Goal: Check status: Check status

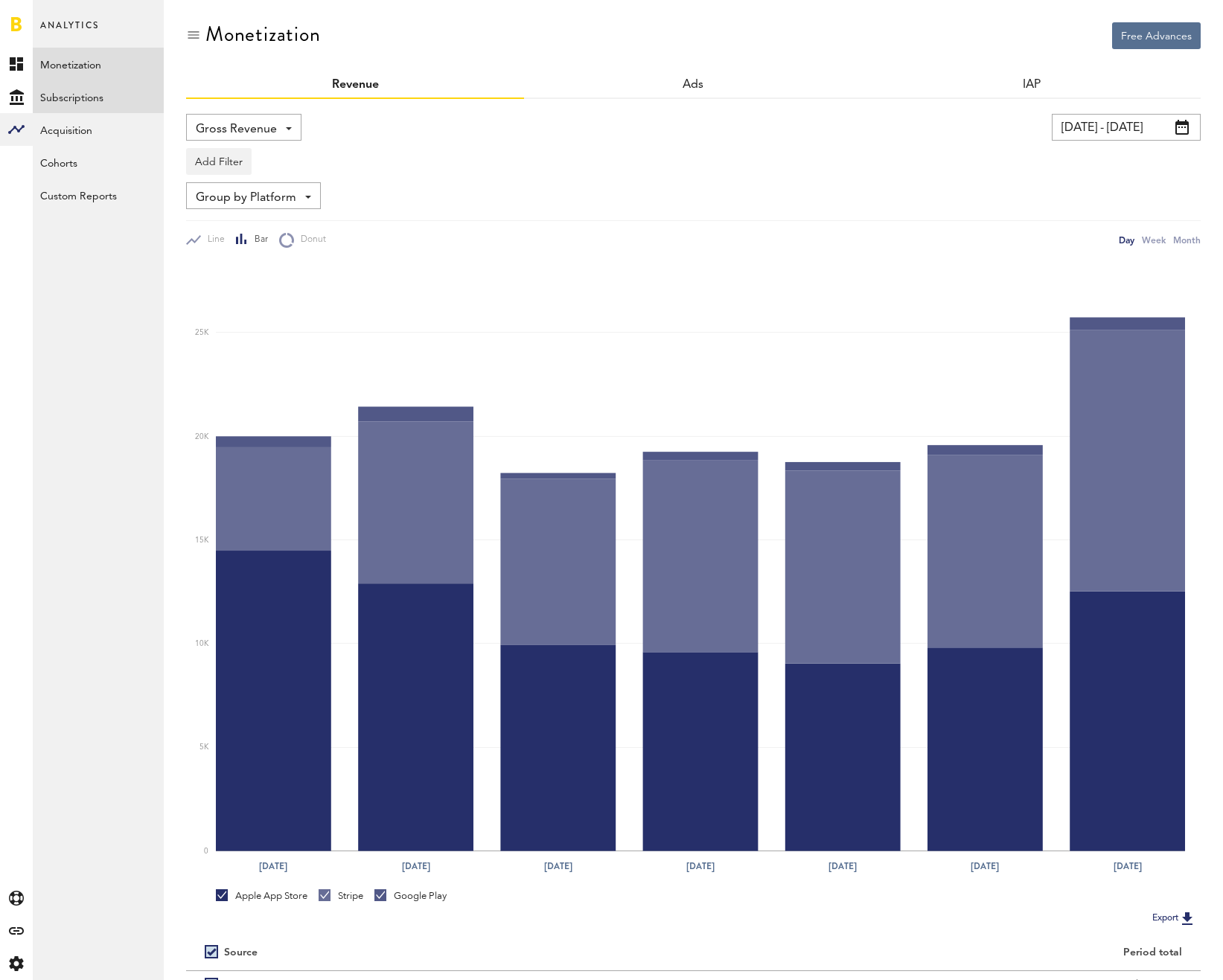
click at [67, 103] on link "Subscriptions" at bounding box center [98, 97] width 131 height 33
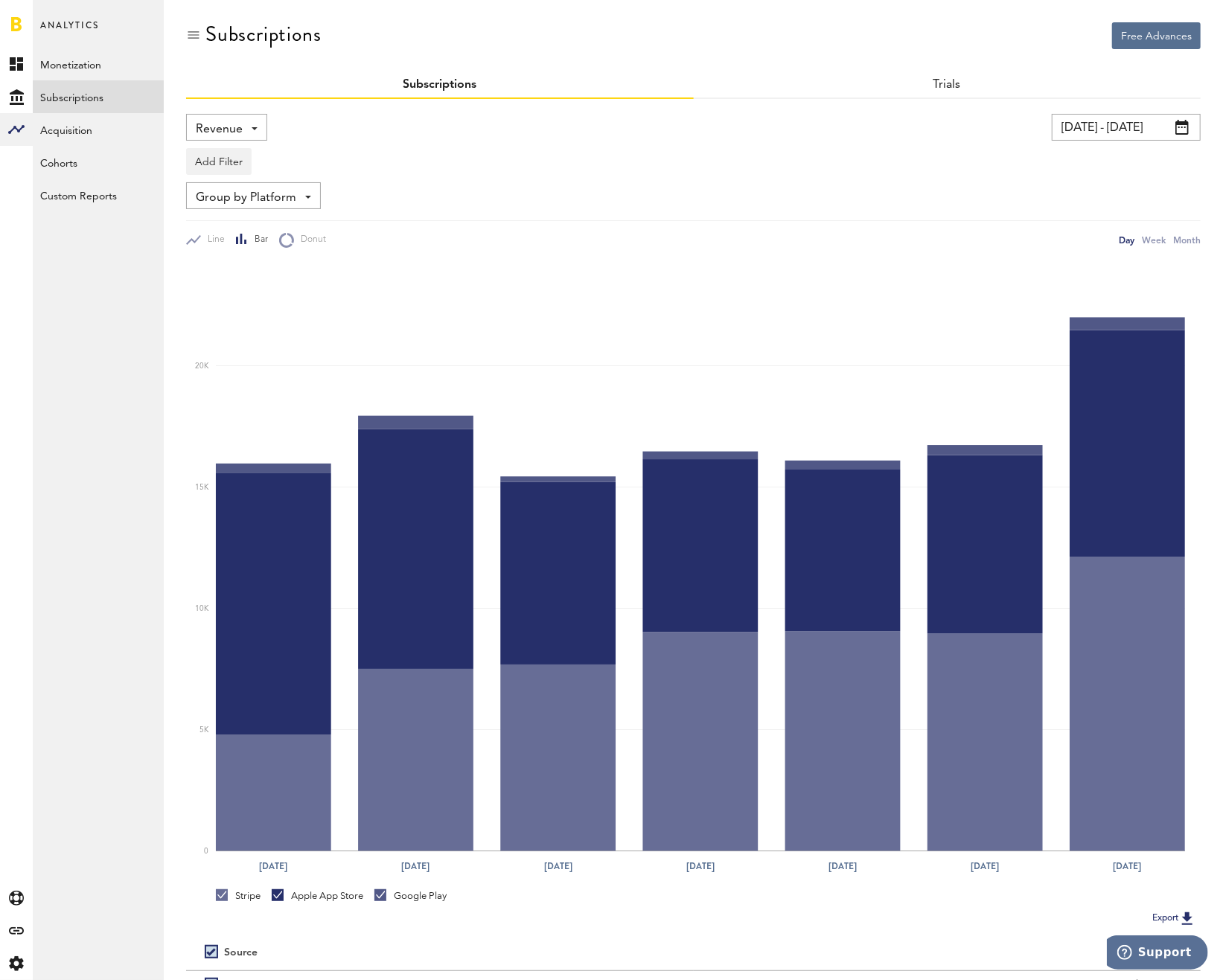
click at [1074, 114] on input "[DATE] - [DATE]" at bounding box center [1126, 127] width 149 height 27
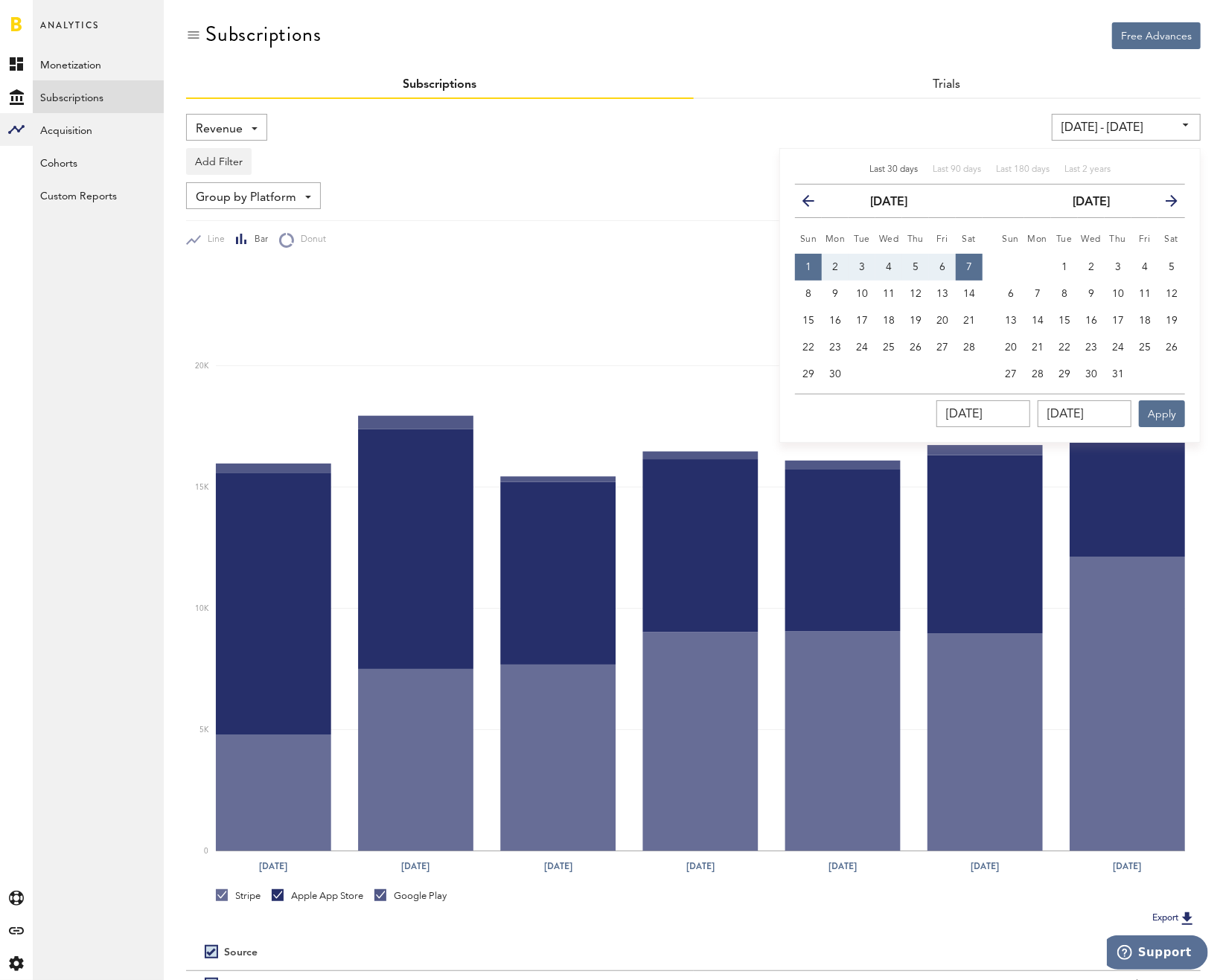
click at [906, 165] on span "Last 30 days" at bounding box center [893, 169] width 49 height 9
type input "08/16/25 - 09/15/25"
type input "08/16/2025"
type input "09/15/2025"
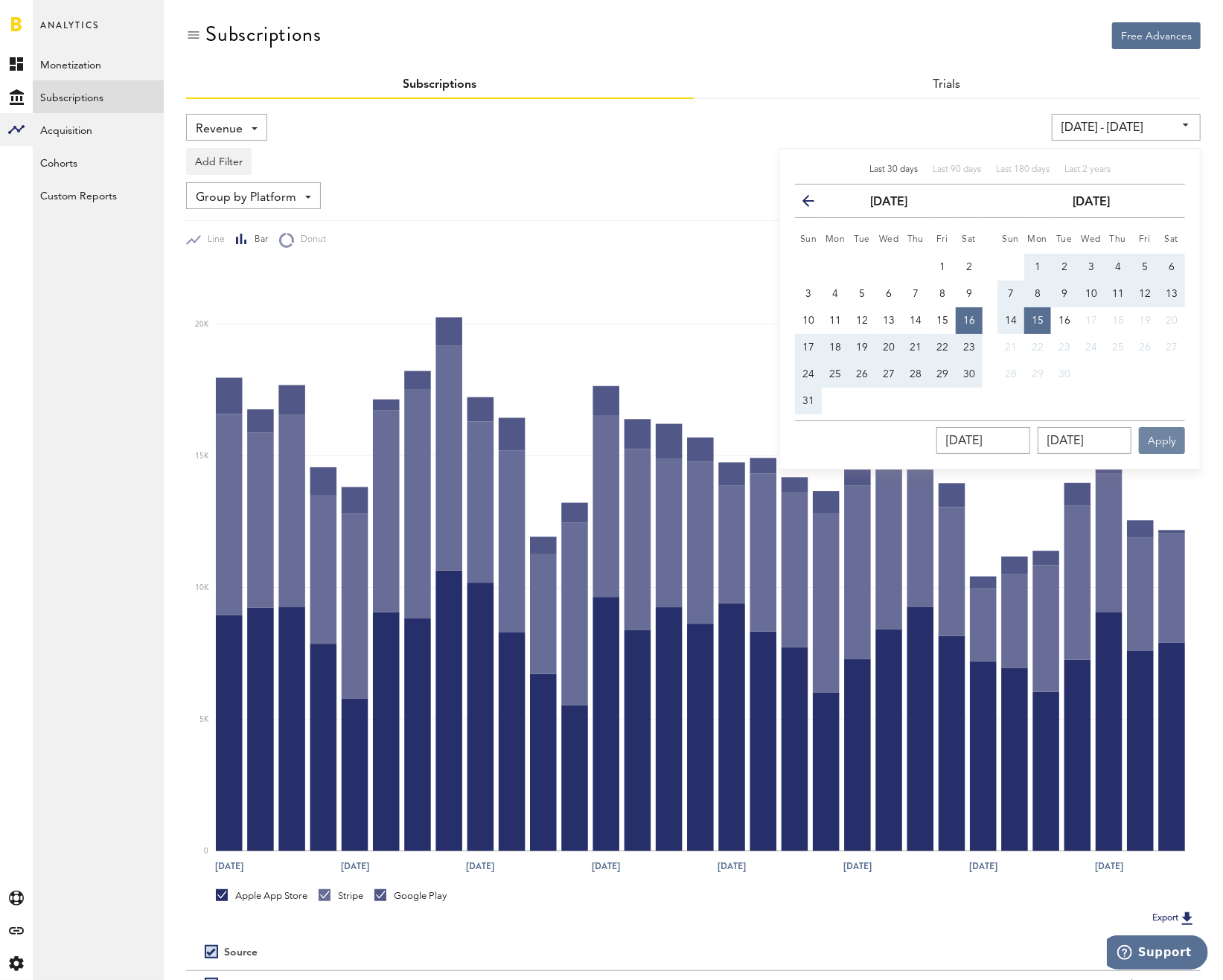
click at [1170, 427] on button "Apply" at bounding box center [1162, 441] width 46 height 27
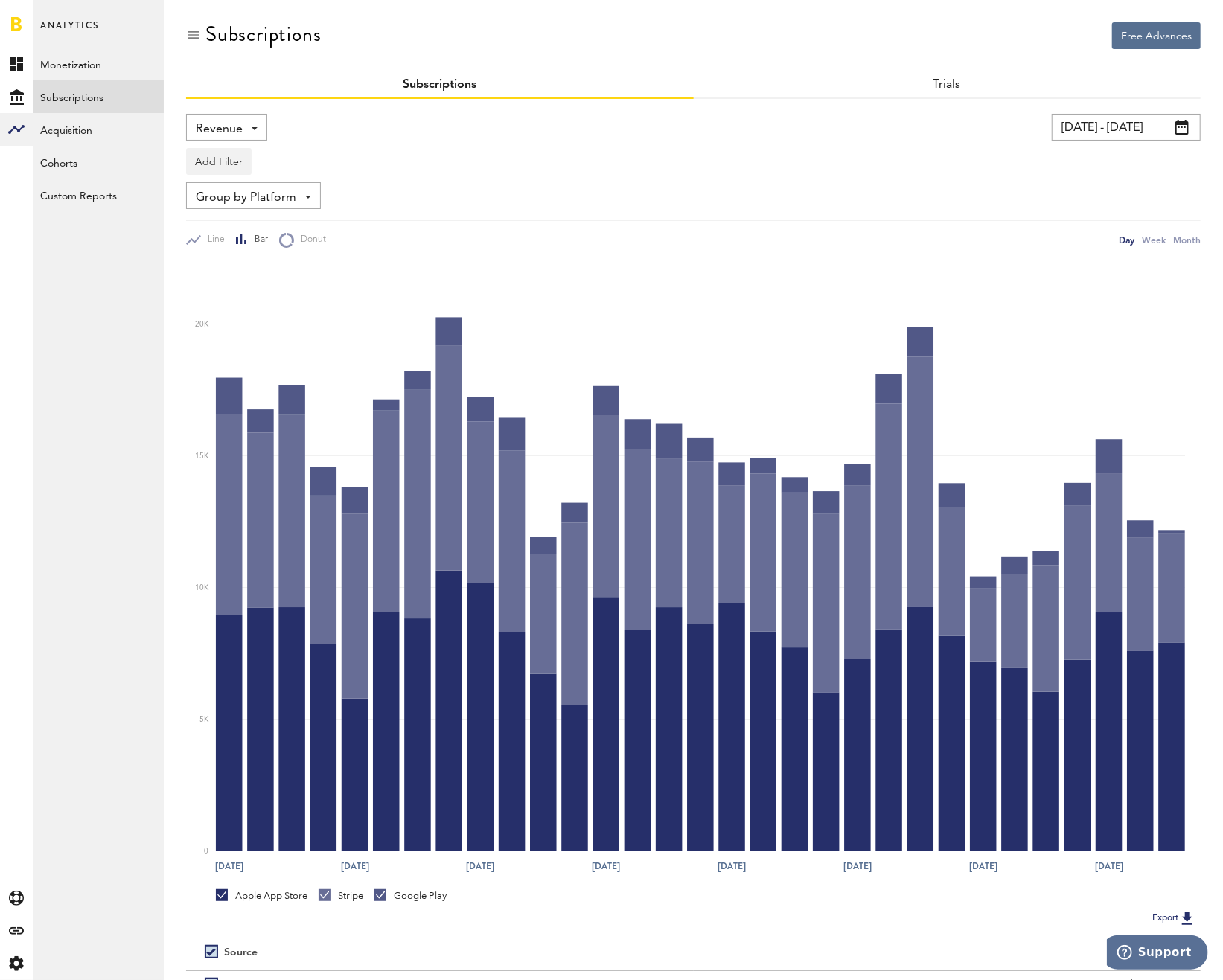
click at [1093, 116] on input "08/16/25 - 09/15/25" at bounding box center [1126, 127] width 149 height 27
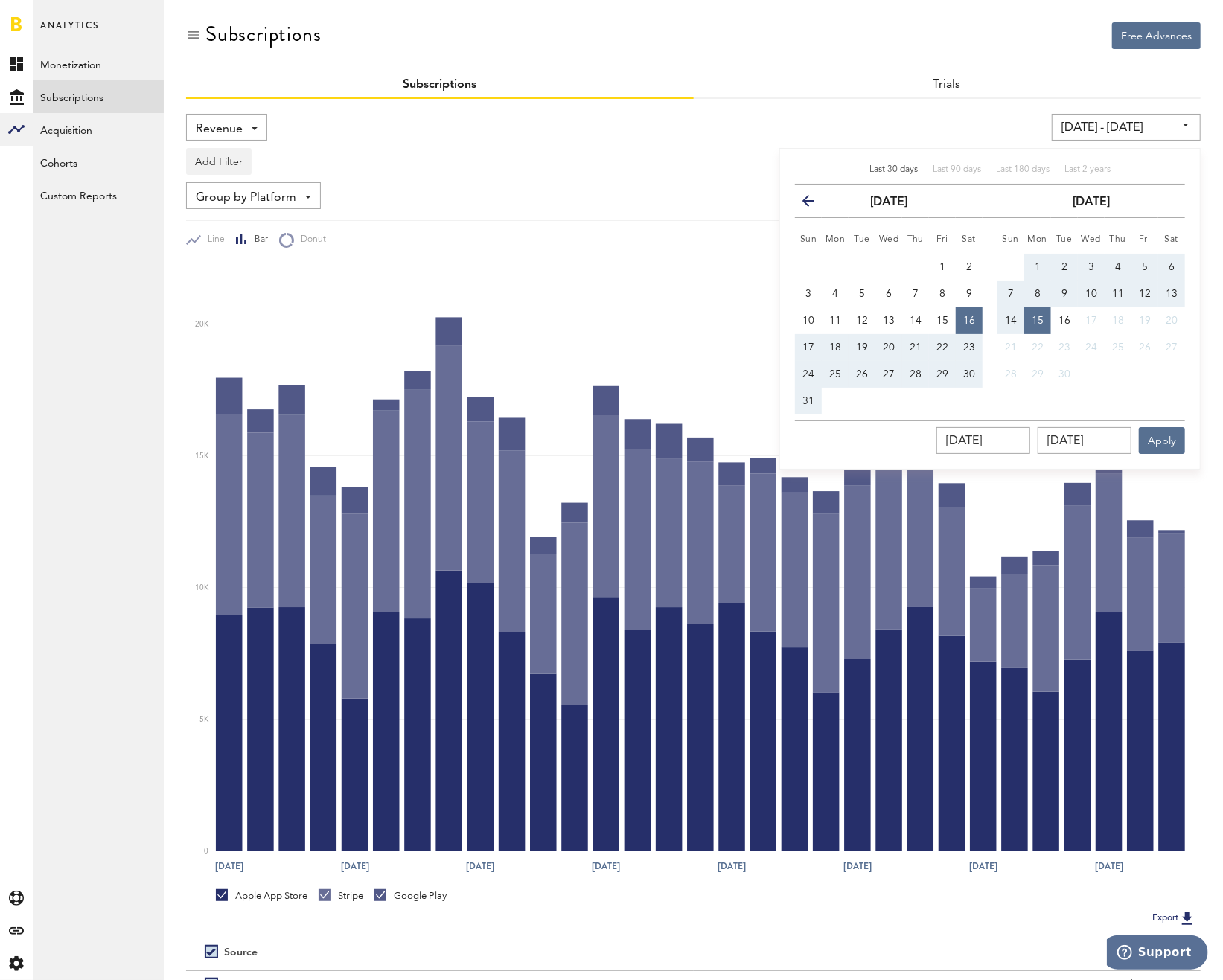
click at [896, 164] on div "Last 30 days" at bounding box center [893, 170] width 49 height 12
click at [1041, 250] on th "Mon" at bounding box center [1038, 236] width 27 height 36
click at [1038, 256] on button "1" at bounding box center [1038, 267] width 27 height 27
type input "08/16/25 - 09/01/25"
type input "09/01/2025"
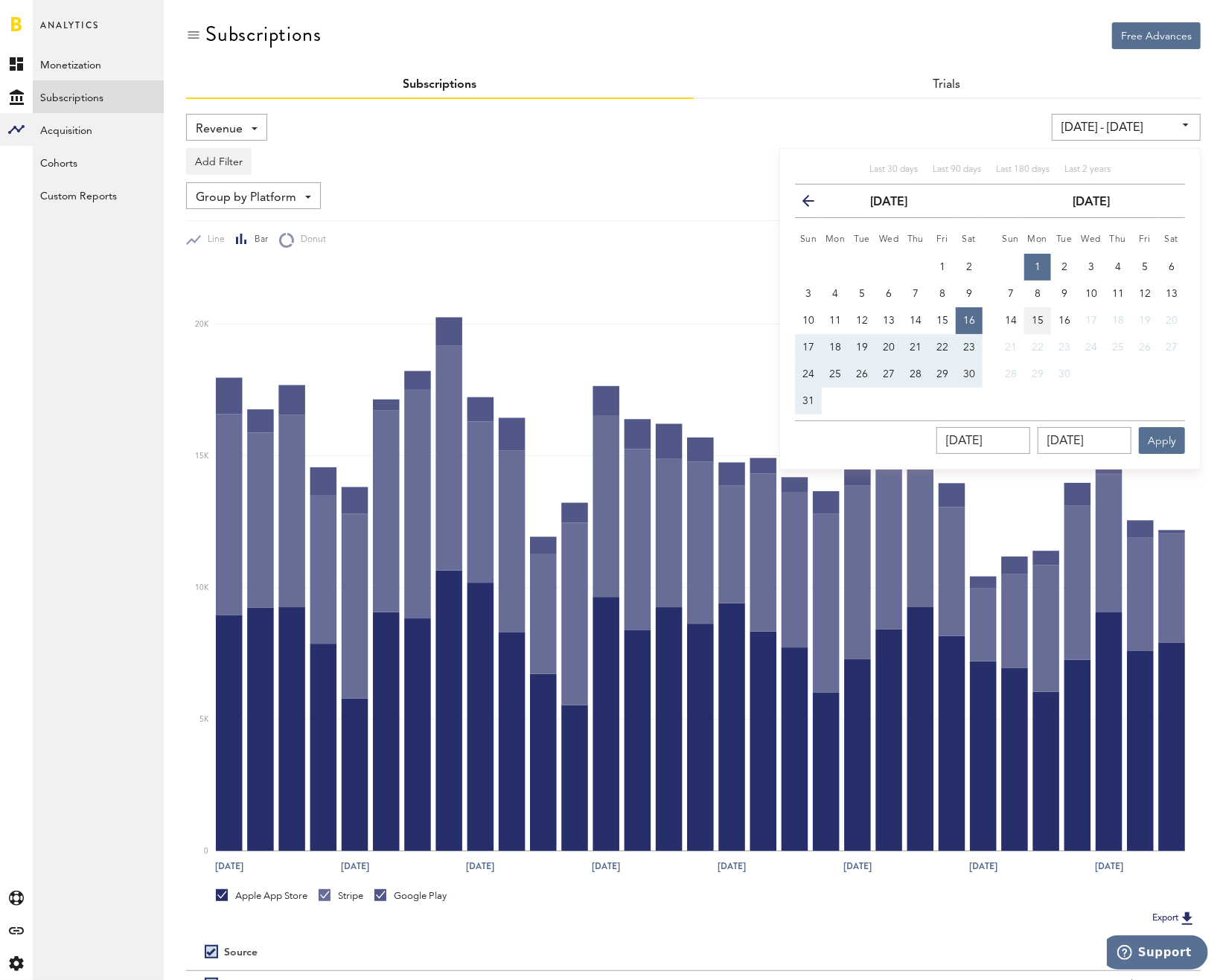
click at [1031, 318] on button "15" at bounding box center [1038, 321] width 27 height 27
type input "09/15/25 - 09/15/25"
type input "09/15/2025"
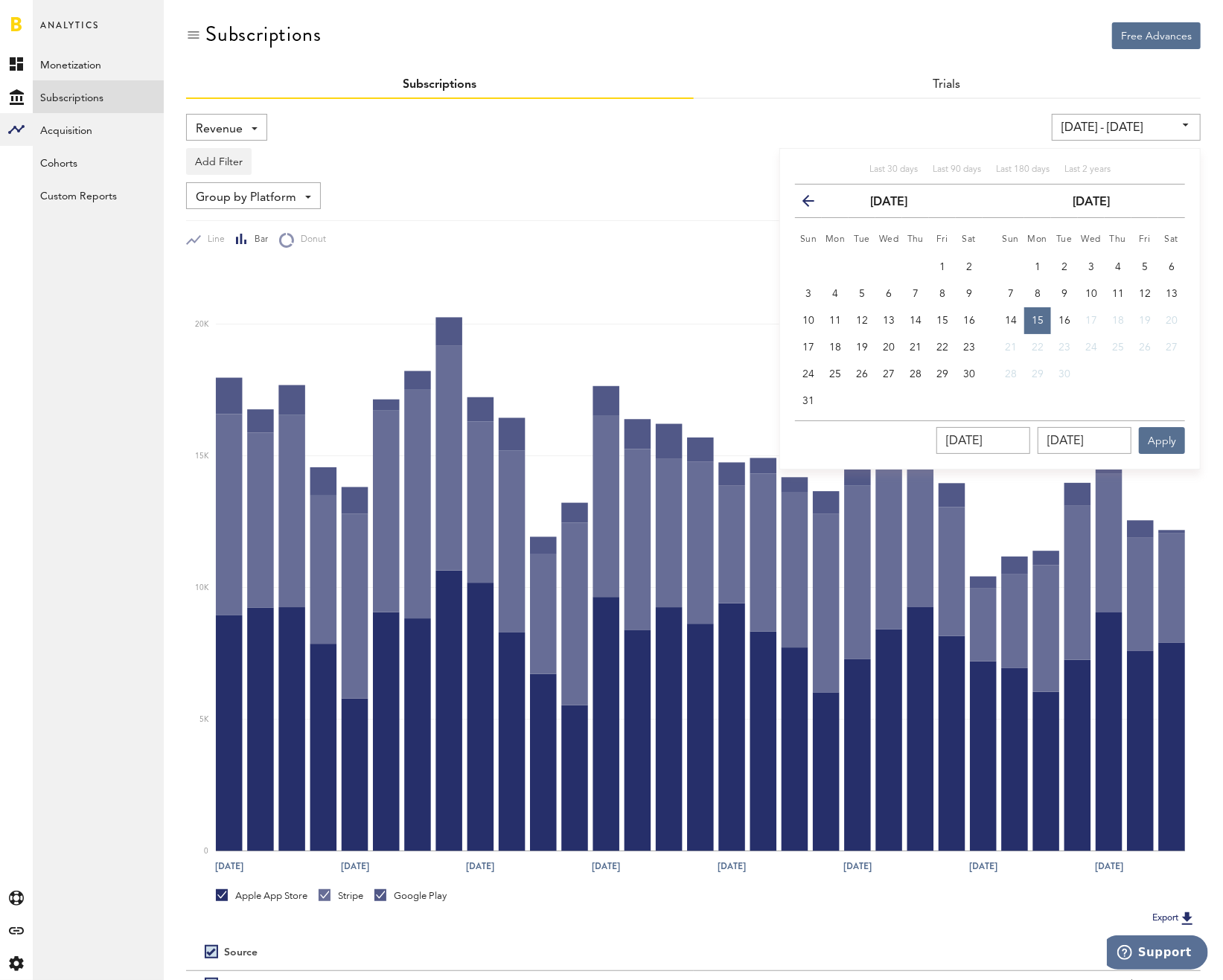
click at [1028, 248] on th "Mon" at bounding box center [1038, 236] width 27 height 36
click at [1034, 255] on button "1" at bounding box center [1038, 267] width 27 height 27
type input "09/01/25 - 09/01/25"
type input "09/01/2025"
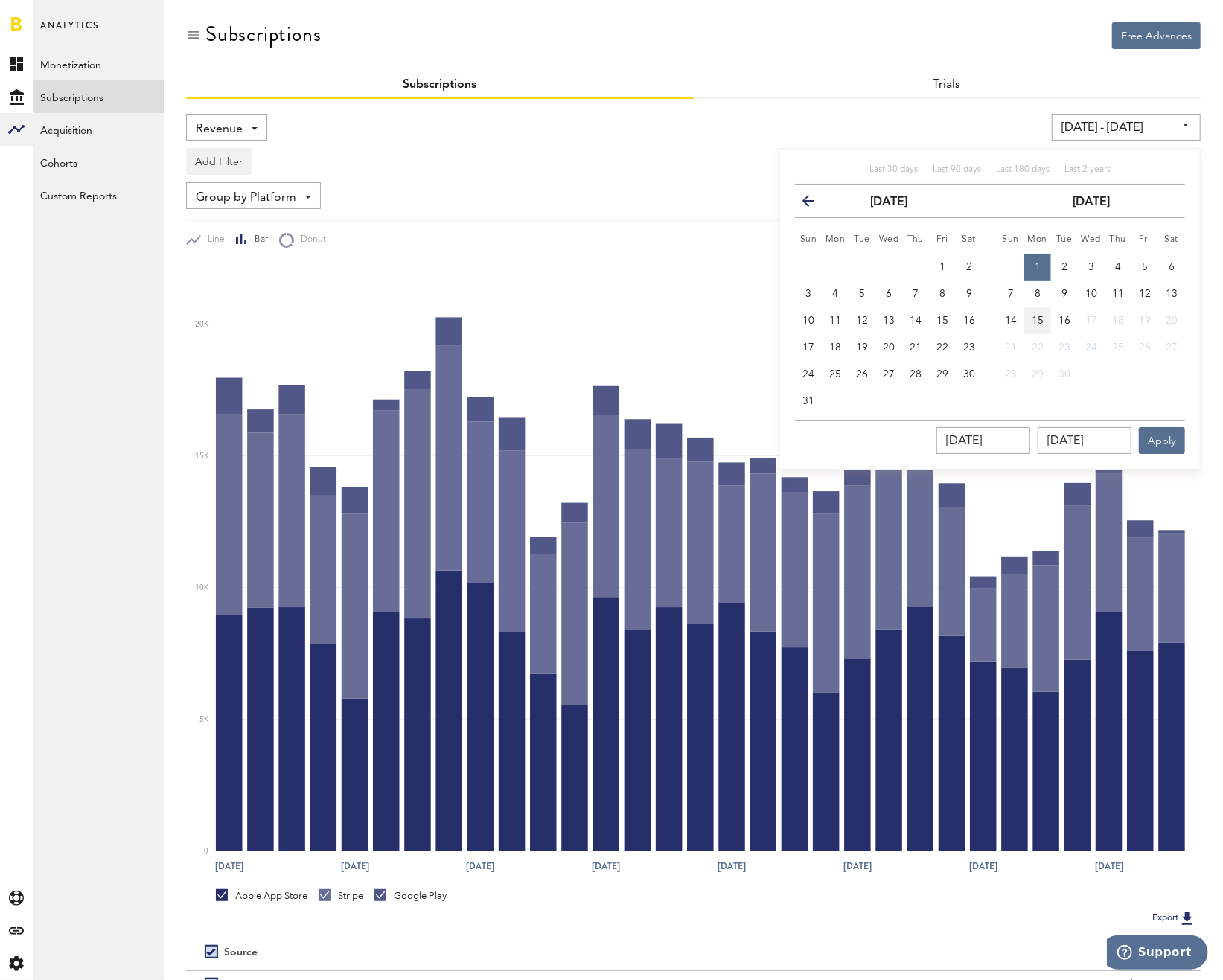
click at [1039, 316] on span "15" at bounding box center [1037, 321] width 12 height 11
type input "09/01/25 - 09/15/25"
type input "09/15/2025"
click at [1176, 432] on button "Apply" at bounding box center [1162, 441] width 46 height 27
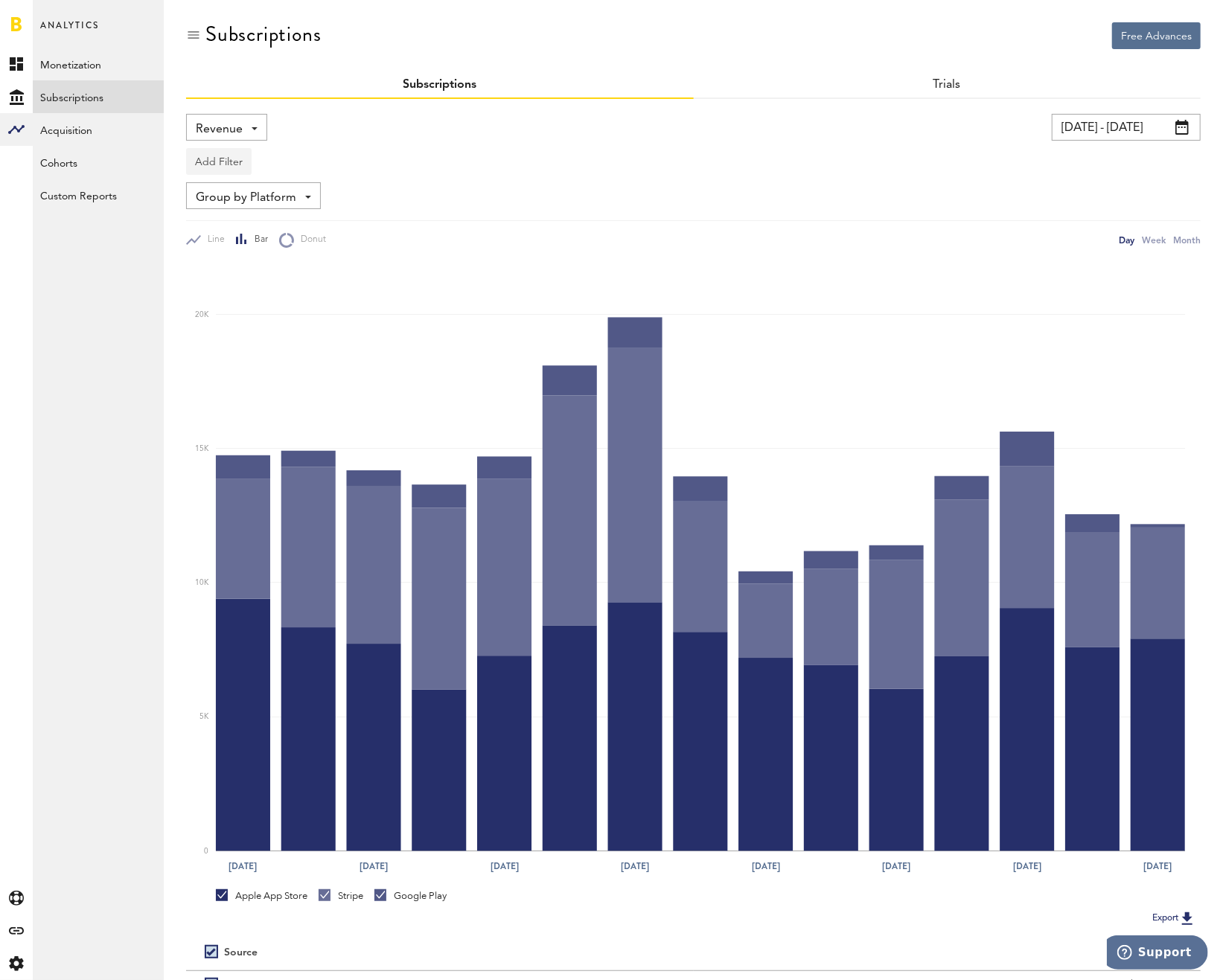
click at [249, 155] on button "Add Filter" at bounding box center [219, 161] width 66 height 27
click at [226, 128] on span "Revenue" at bounding box center [219, 129] width 47 height 26
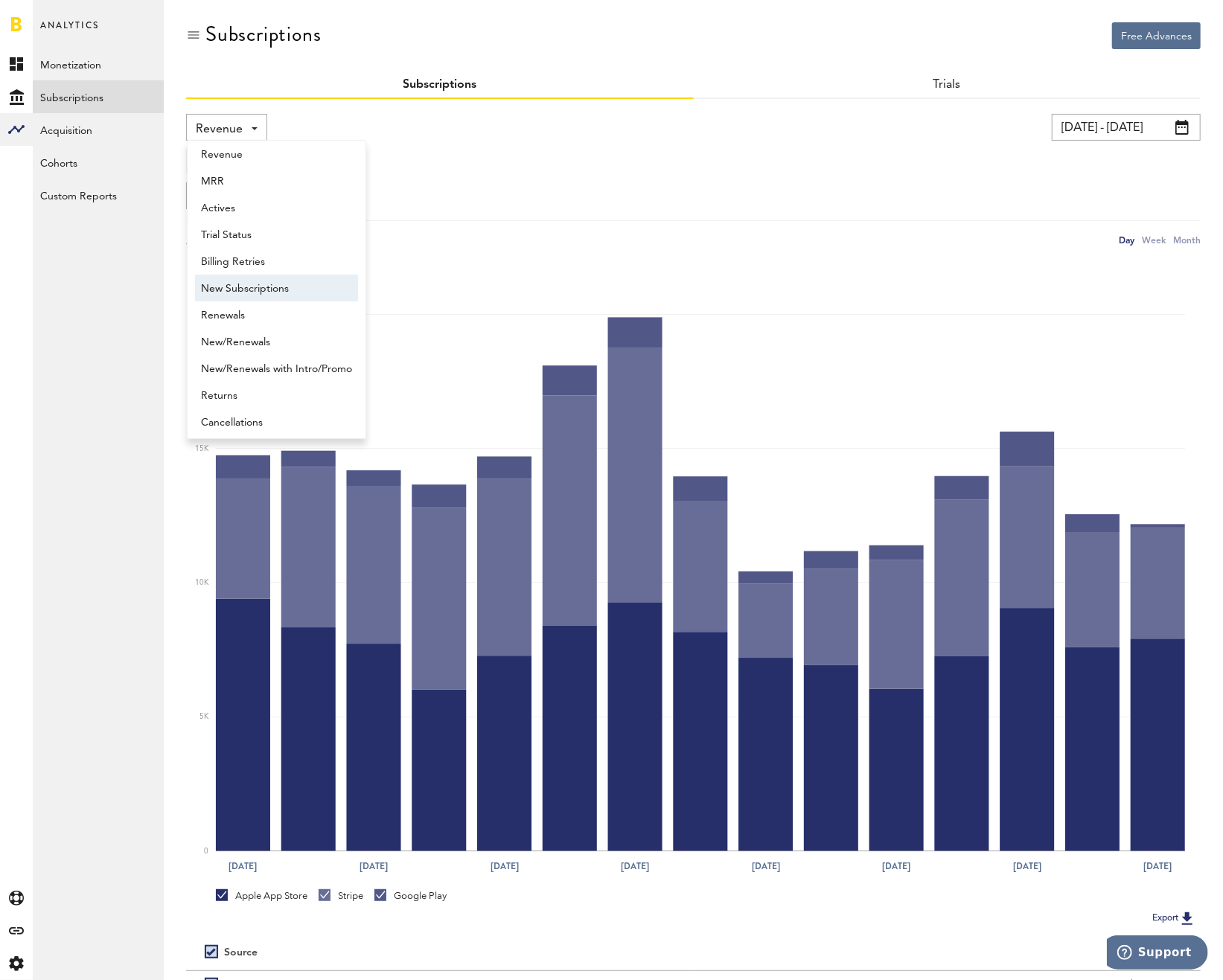
click at [255, 294] on span "New Subscriptions" at bounding box center [277, 288] width 151 height 26
